Goal: Information Seeking & Learning: Check status

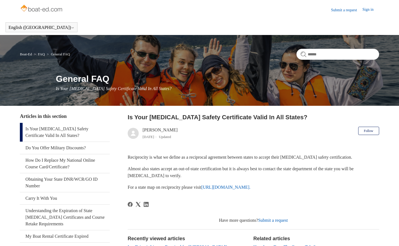
scroll to position [52, 0]
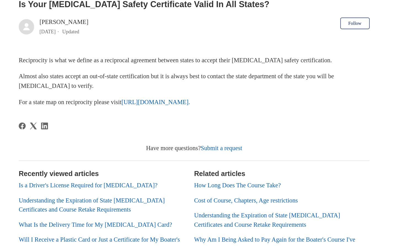
click at [287, 166] on div "Have more questions? Submit a request" at bounding box center [254, 169] width 252 height 7
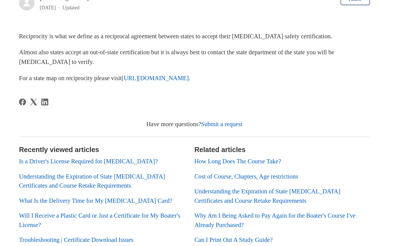
scroll to position [99, 0]
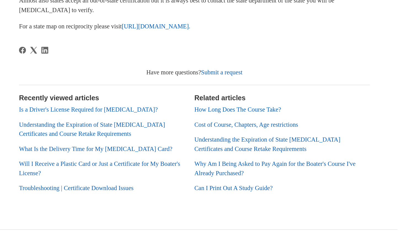
click at [194, 189] on link "Will I Receive a Plastic Card or Just a Certificate for My Boater's License?" at bounding box center [186, 190] width 116 height 11
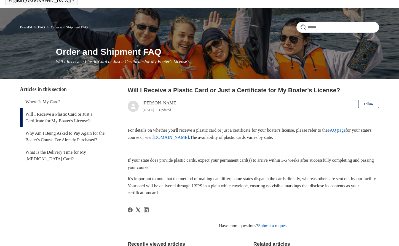
scroll to position [27, 0]
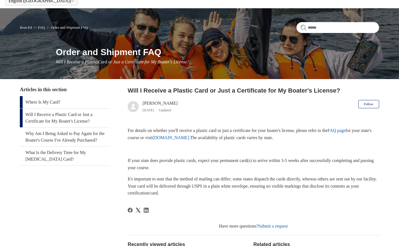
click at [54, 100] on link "Where Is My Card?" at bounding box center [65, 102] width 90 height 12
